Goal: Obtain resource: Download file/media

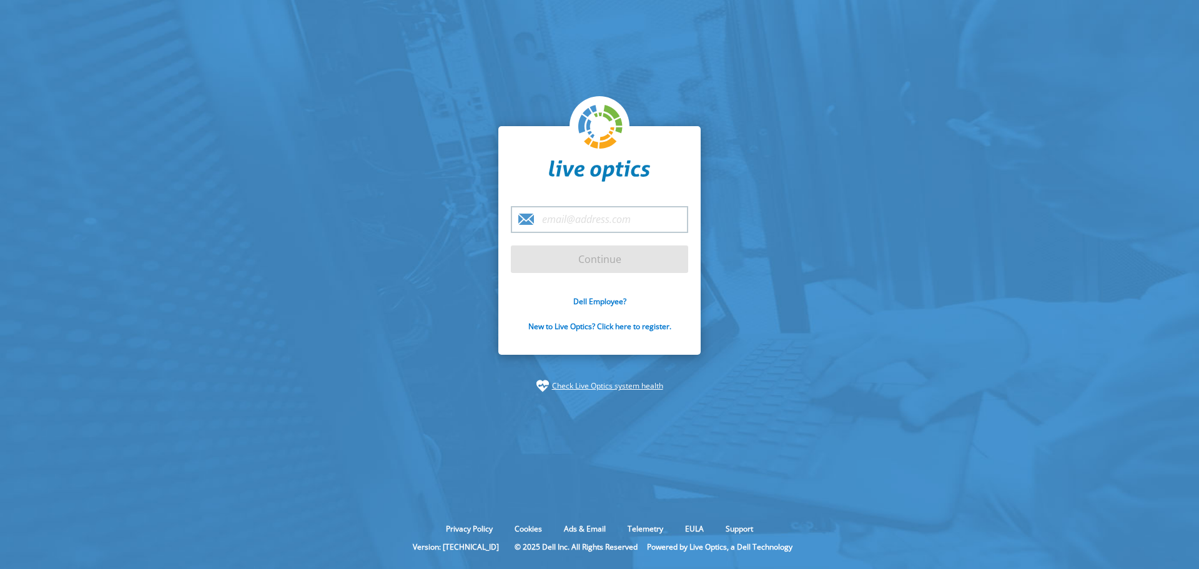
click at [559, 214] on input "email" at bounding box center [599, 219] width 177 height 27
type input "[PERSON_NAME][EMAIL_ADDRESS][DOMAIN_NAME]"
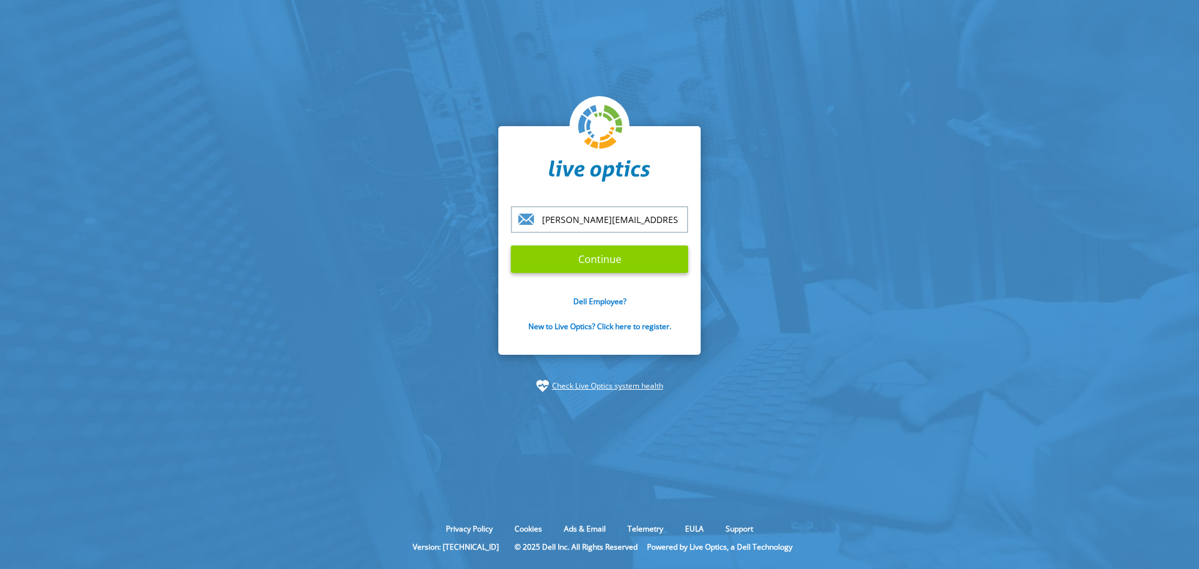
click at [597, 263] on input "Continue" at bounding box center [599, 258] width 177 height 27
click at [597, 258] on input "Continue" at bounding box center [599, 258] width 177 height 27
click at [586, 259] on input "Continue" at bounding box center [599, 258] width 177 height 27
click at [576, 258] on input "Continue" at bounding box center [599, 258] width 177 height 27
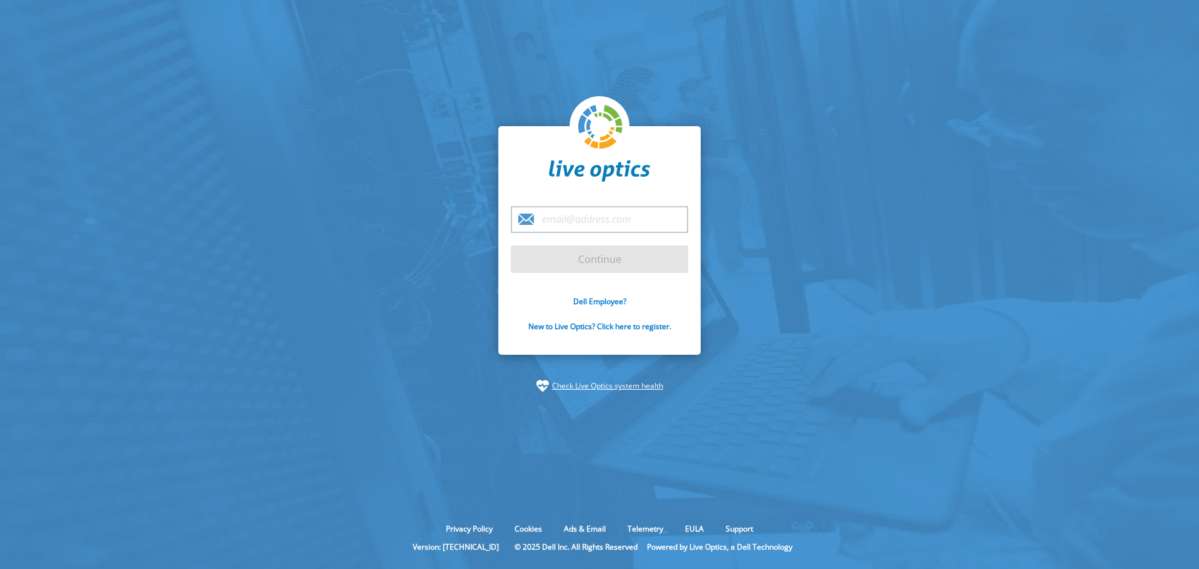
click at [568, 223] on input "email" at bounding box center [599, 219] width 177 height 27
type input "[PERSON_NAME][EMAIL_ADDRESS][DOMAIN_NAME]"
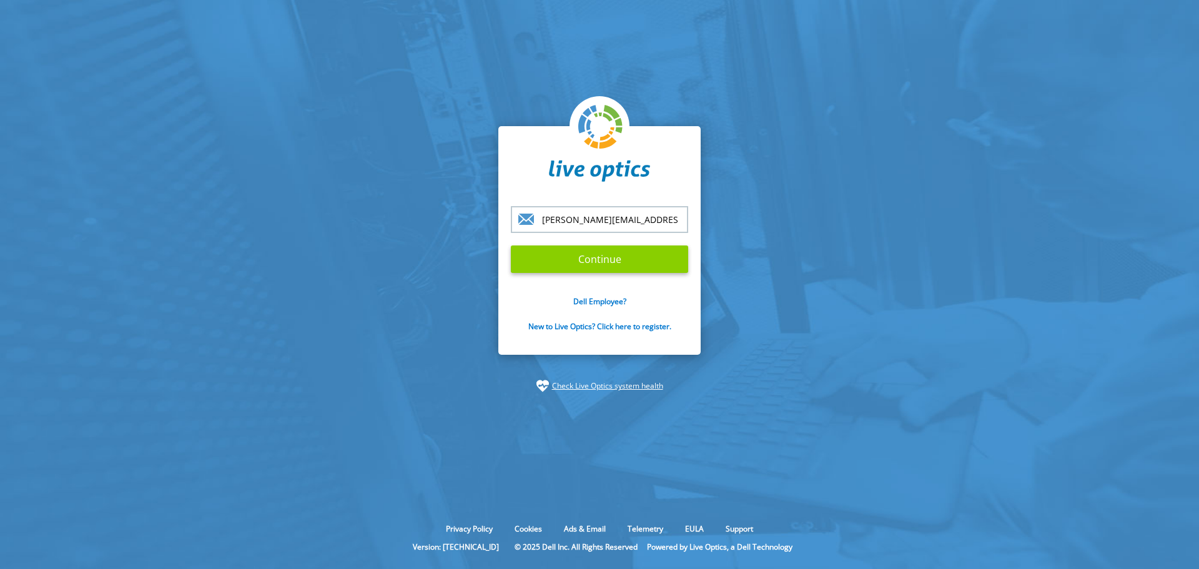
click at [597, 261] on input "Continue" at bounding box center [599, 258] width 177 height 27
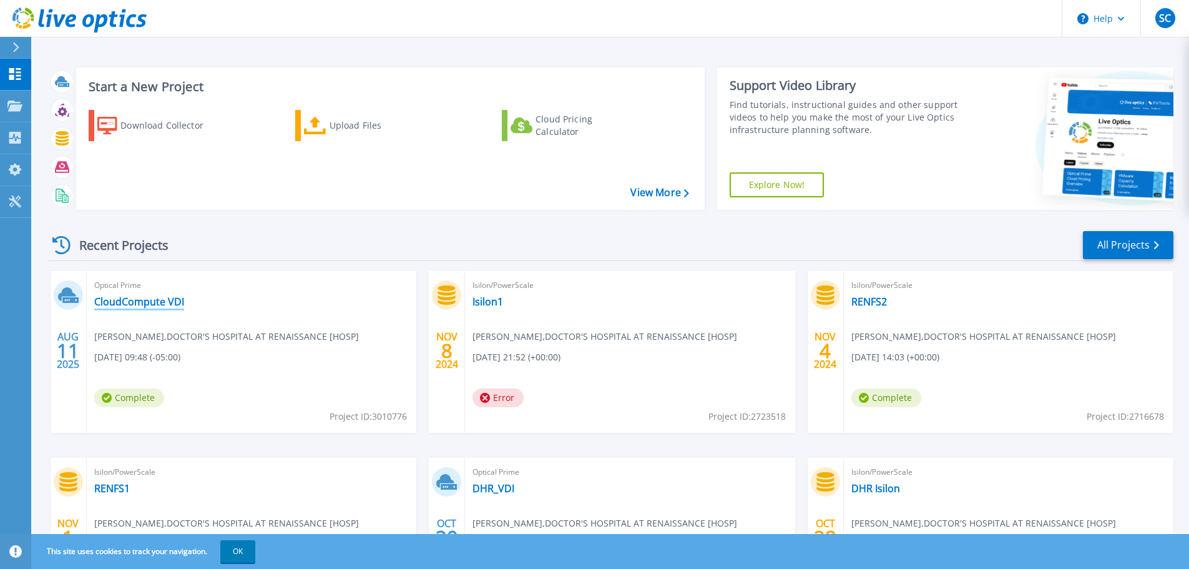
click at [169, 301] on link "CloudCompute VDI" at bounding box center [139, 301] width 90 height 12
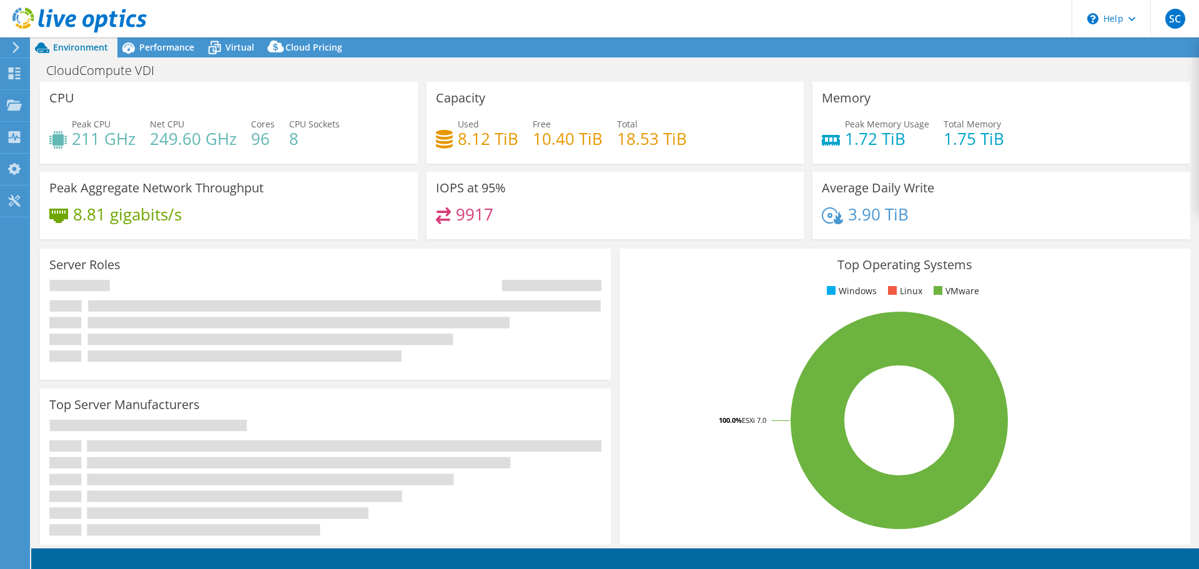
select select "USD"
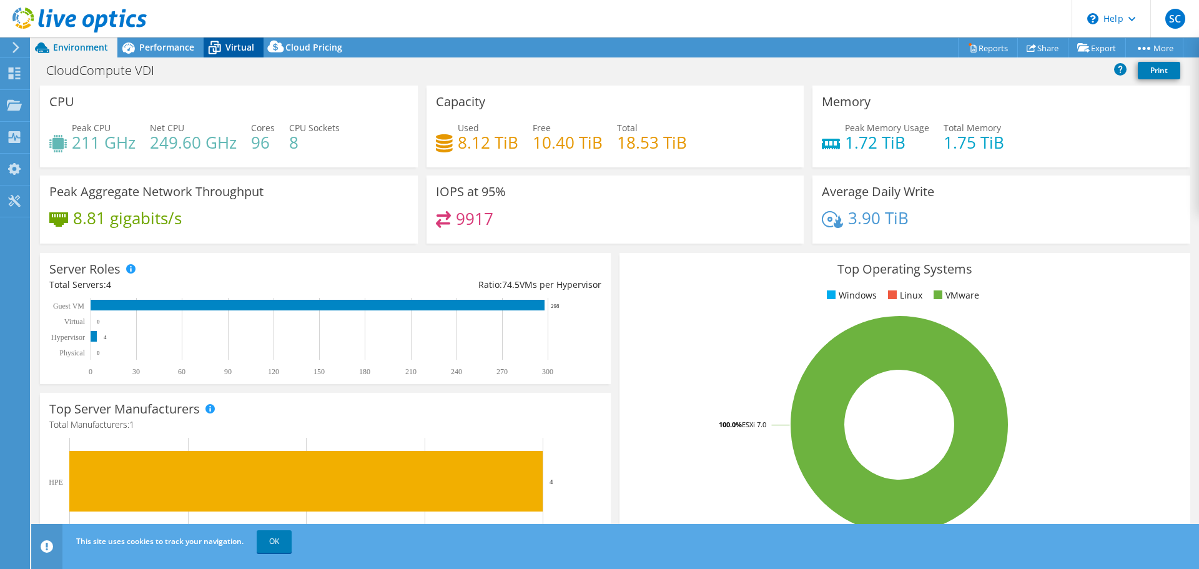
click at [227, 46] on span "Virtual" at bounding box center [239, 47] width 29 height 12
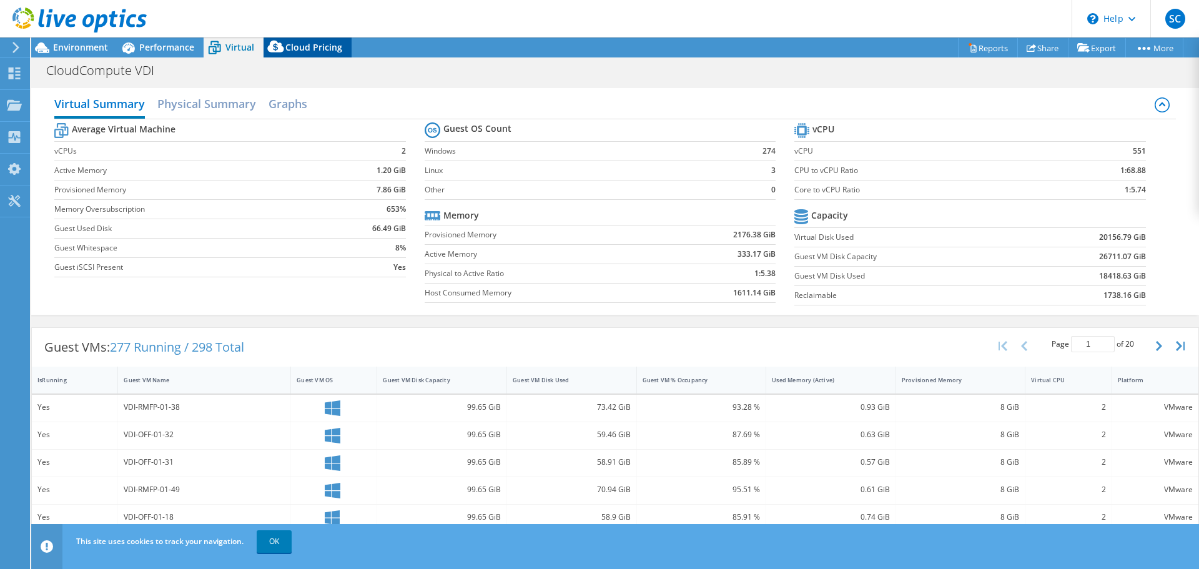
click at [316, 45] on span "Cloud Pricing" at bounding box center [313, 47] width 57 height 12
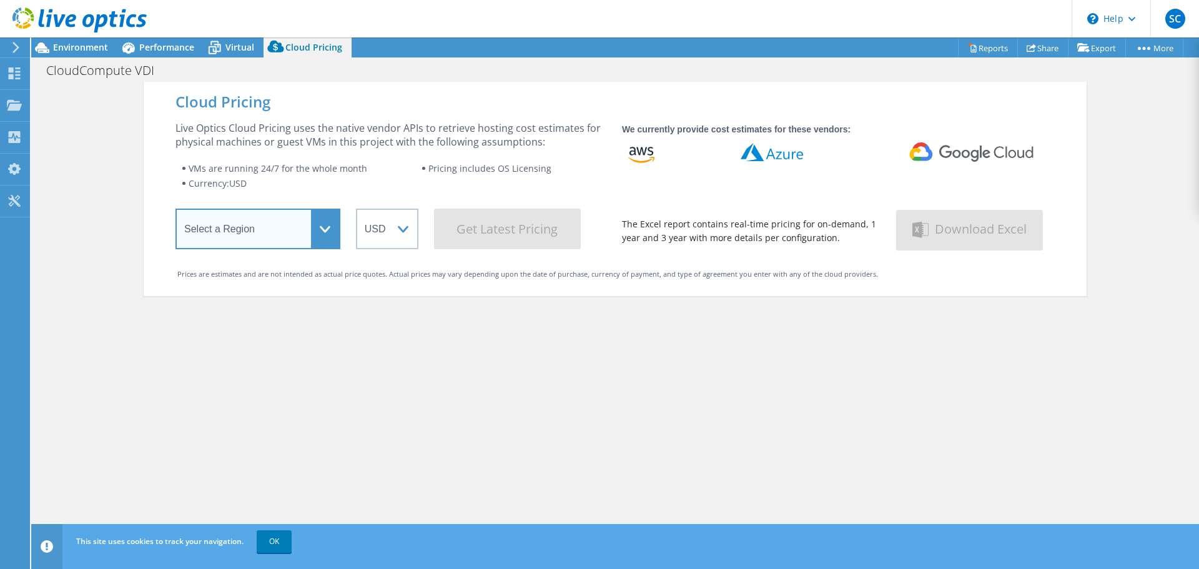
click at [321, 237] on select "Select a Region Asia Pacific (Hong Kong) Asia Pacific (Mumbai) Asia Pacific (Se…" at bounding box center [257, 229] width 165 height 41
select select "USWest"
click at [175, 211] on select "Select a Region Asia Pacific (Hong Kong) Asia Pacific (Mumbai) Asia Pacific (Se…" at bounding box center [257, 229] width 165 height 41
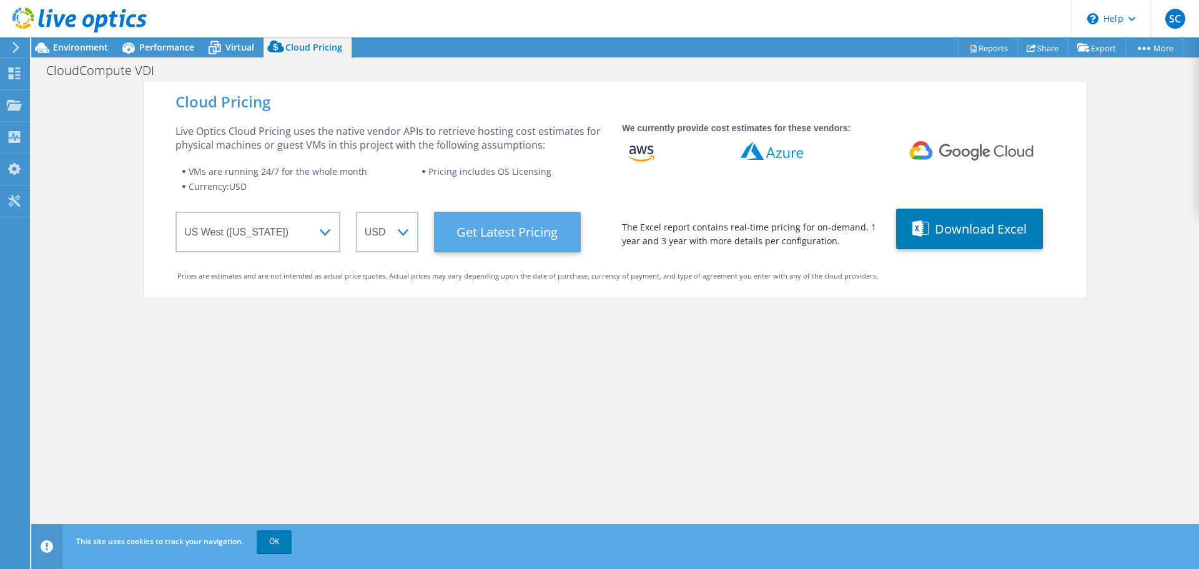
click at [530, 228] on Latest "Get Latest Pricing" at bounding box center [507, 232] width 147 height 41
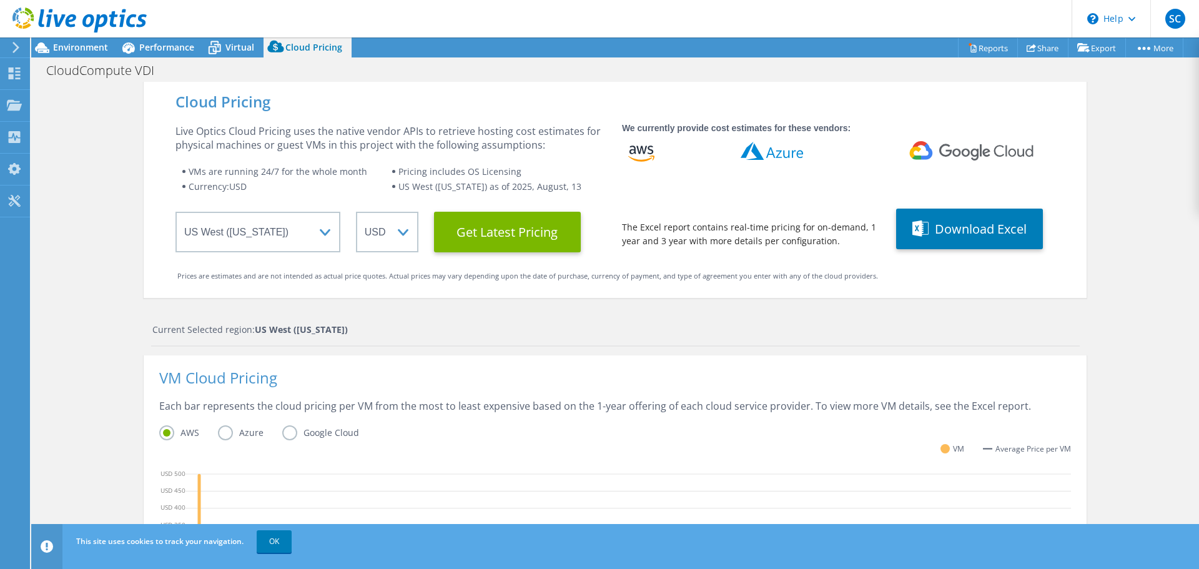
scroll to position [368, 0]
click at [732, 337] on div "Current Selected region: US West (California)" at bounding box center [615, 335] width 928 height 24
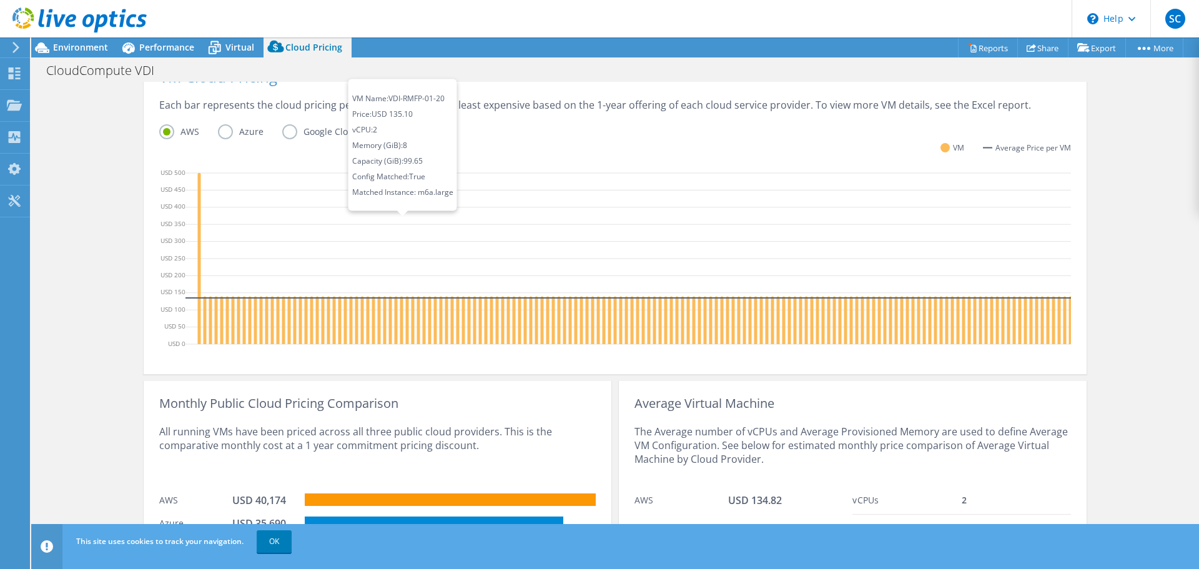
scroll to position [130, 0]
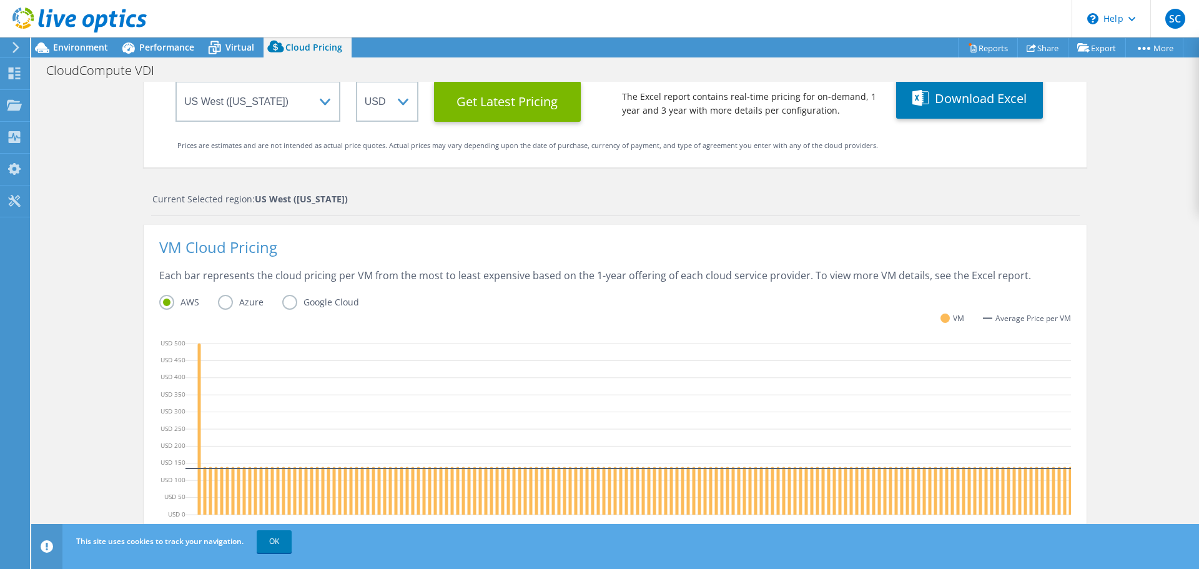
click at [235, 300] on label "Azure" at bounding box center [250, 302] width 64 height 15
click at [0, 0] on input "Azure" at bounding box center [0, 0] width 0 height 0
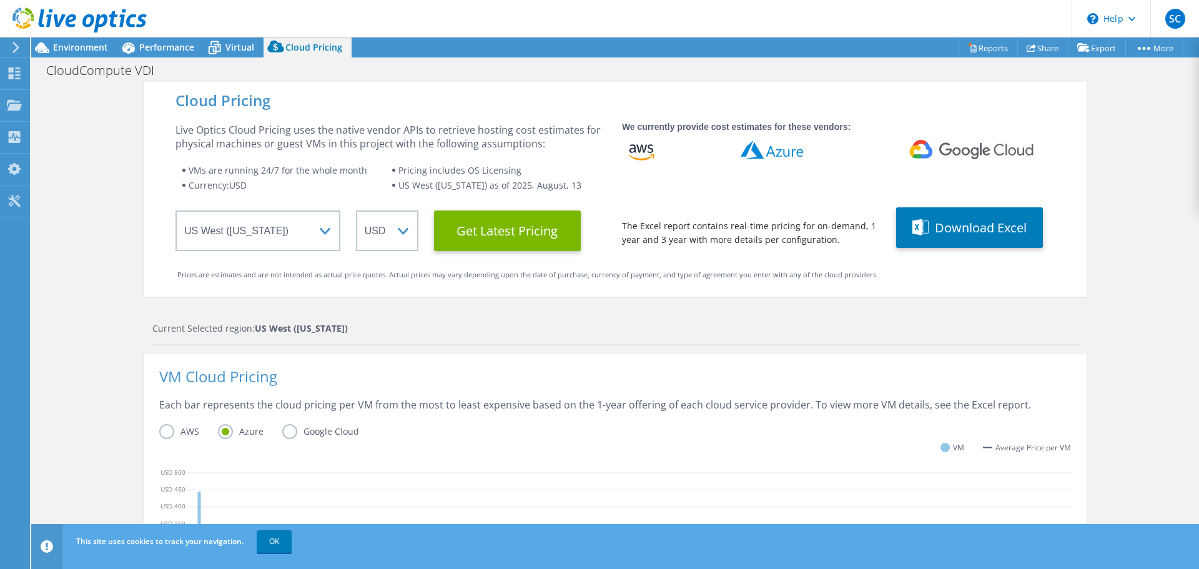
scroll to position [0, 0]
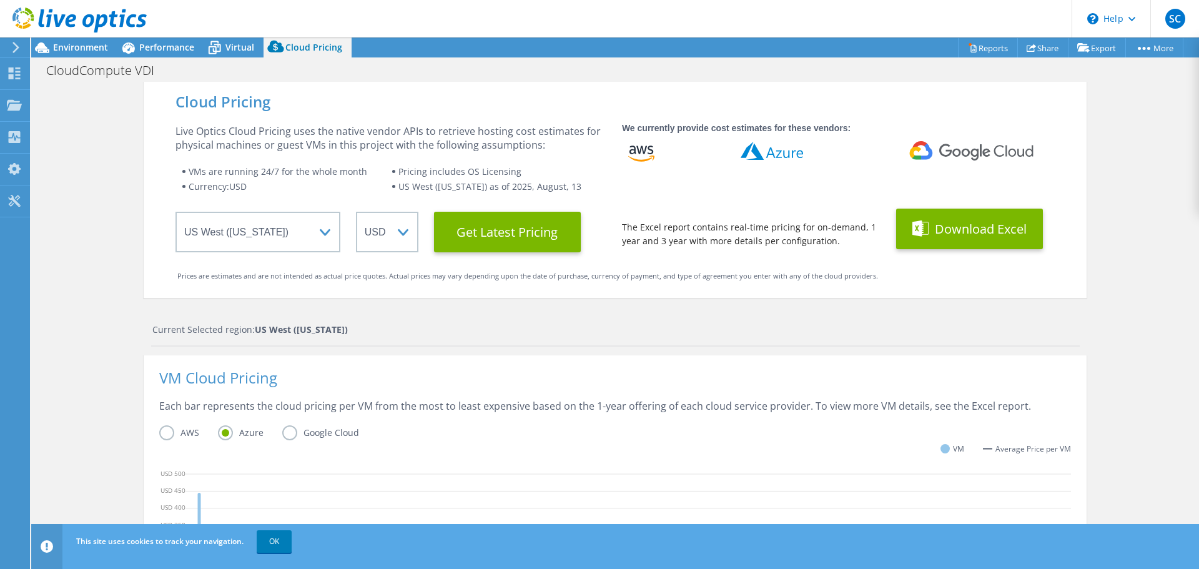
click at [986, 219] on button "Download Excel" at bounding box center [969, 229] width 147 height 41
